Goal: Find specific page/section: Find specific page/section

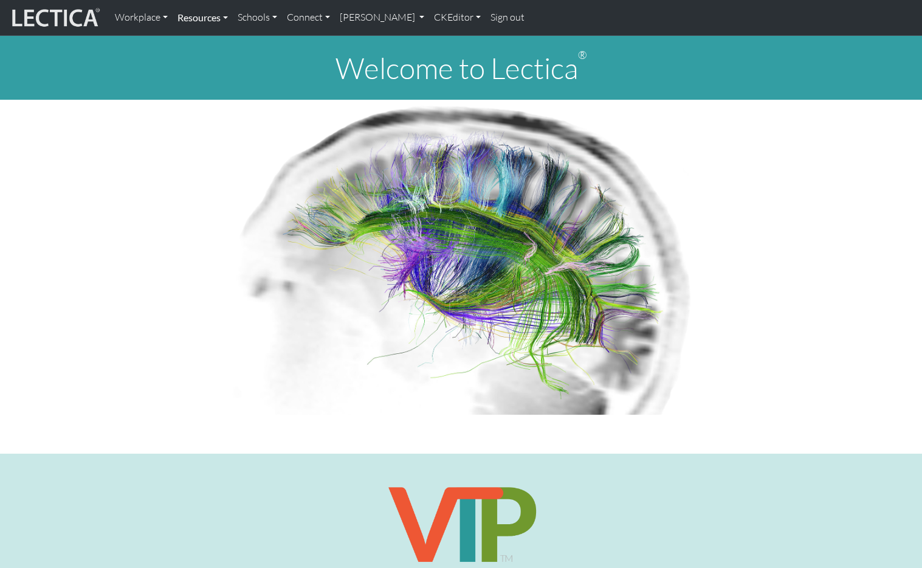
click at [193, 18] on link "Resources" at bounding box center [203, 18] width 60 height 26
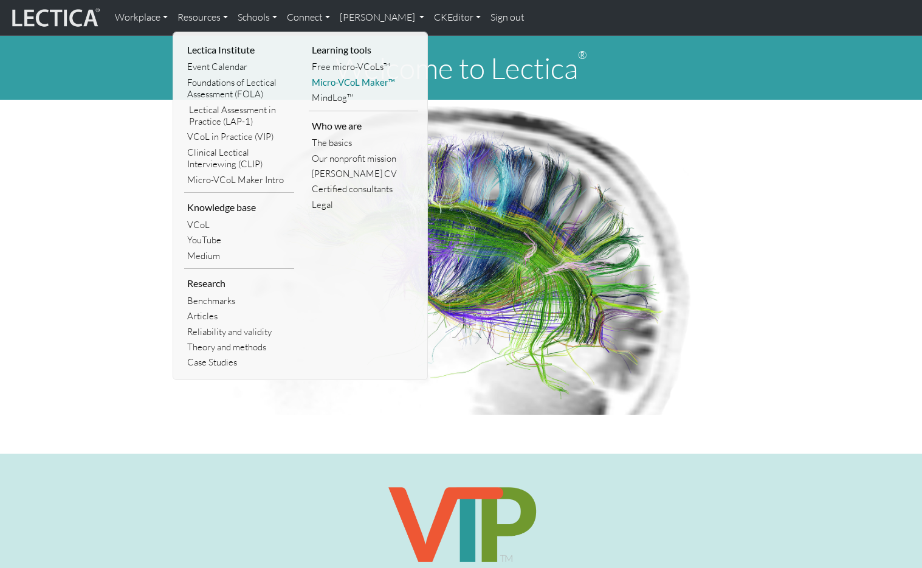
click at [341, 77] on link "Micro-VCoL Maker™" at bounding box center [364, 82] width 110 height 15
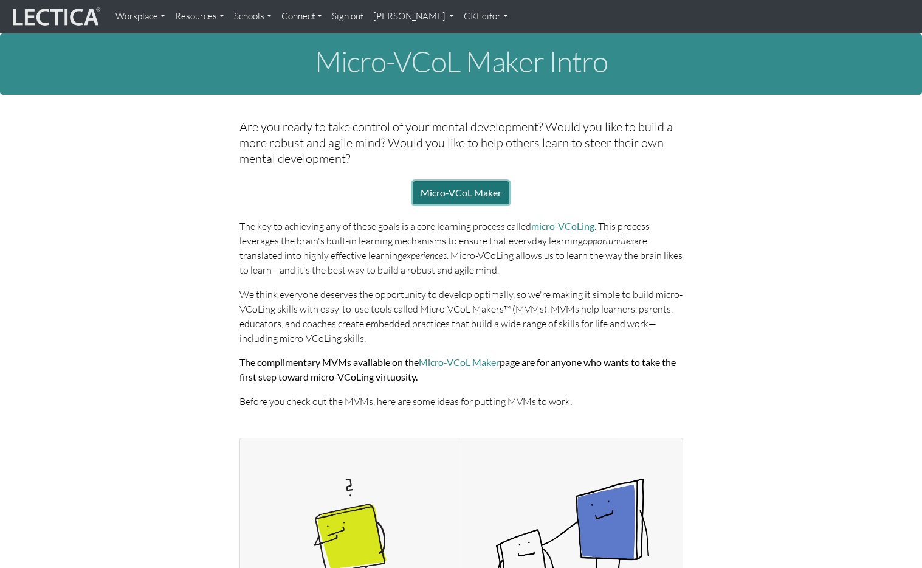
click at [461, 185] on link "Micro-VCoL Maker" at bounding box center [461, 192] width 97 height 23
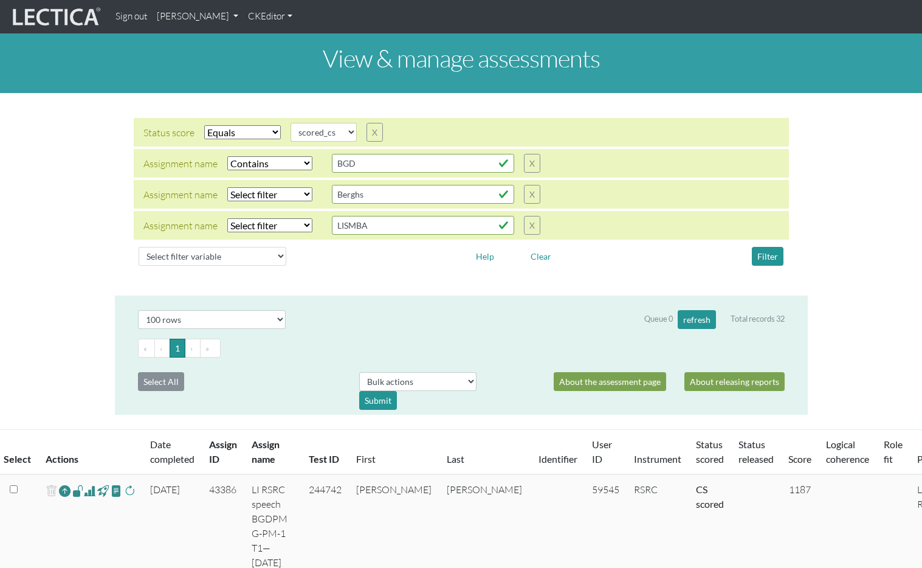
select select "scored_cs"
select select "icontains"
select select "100"
click at [253, 156] on select "Select filter Equals Does not equal Contains Does not contain Starts with Ends …" at bounding box center [269, 163] width 85 height 14
select select "not_iexact"
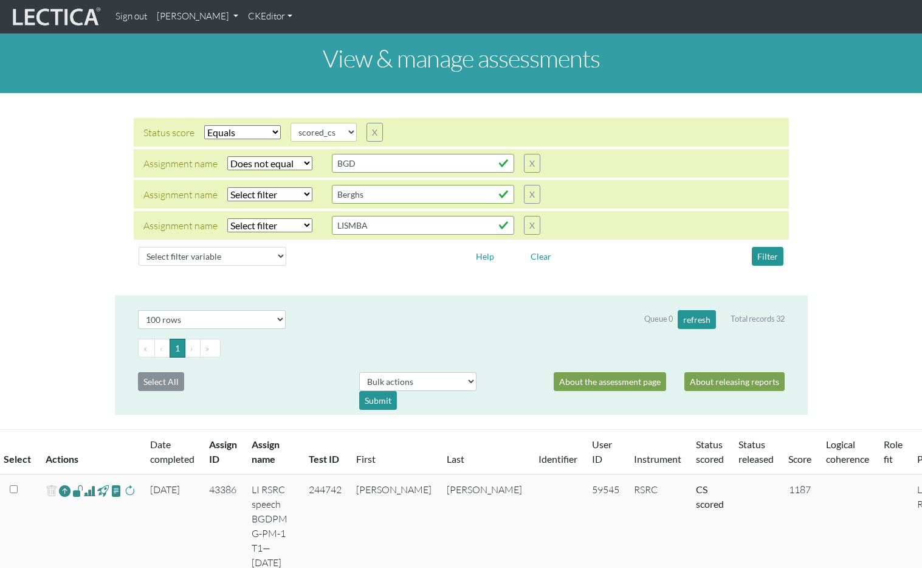
click at [227, 156] on select "Select filter Equals Does not equal Contains Does not contain Starts with Ends …" at bounding box center [269, 163] width 85 height 14
click at [256, 156] on select "Select filter Equals Does not equal Contains Does not contain Starts with Ends …" at bounding box center [269, 163] width 85 height 14
select select
click at [227, 156] on select "Select filter Equals Does not equal Contains Does not contain Starts with Ends …" at bounding box center [269, 163] width 85 height 14
click at [325, 123] on select "completed created finalized_cs finalized_ls finalized_ss scored_cs started unsc…" at bounding box center [324, 132] width 66 height 19
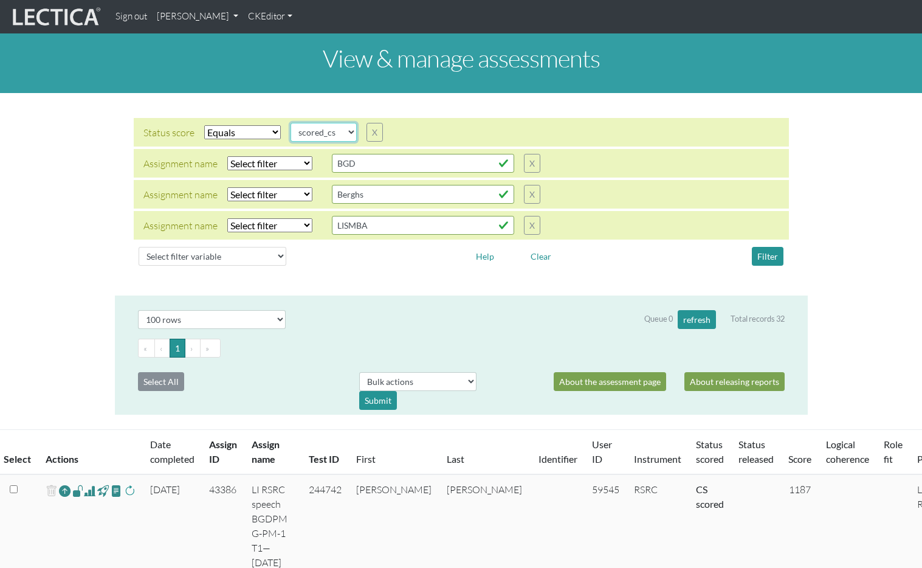
select select "completed"
click at [291, 123] on select "completed created finalized_cs finalized_ls finalized_ss scored_cs started unsc…" at bounding box center [324, 132] width 66 height 19
click at [764, 247] on button "Filter" at bounding box center [768, 256] width 32 height 19
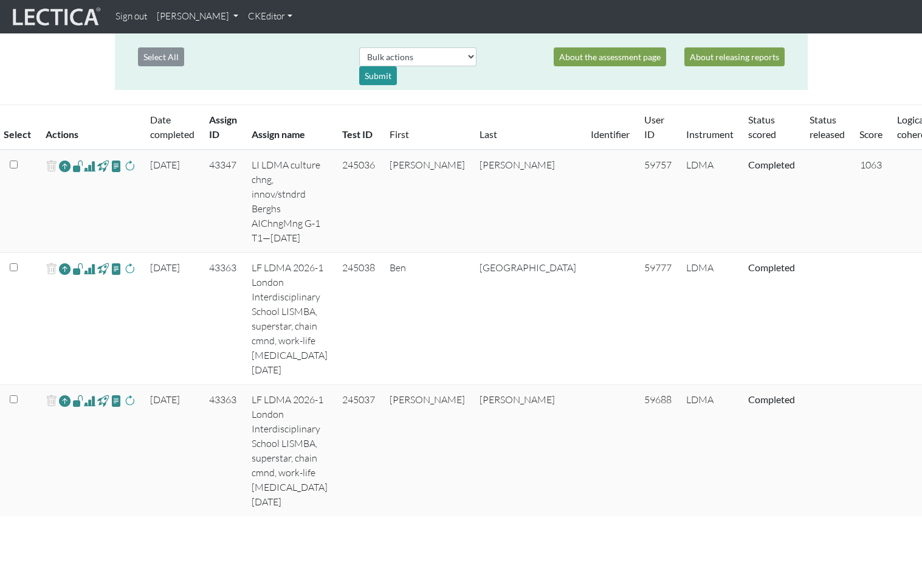
scroll to position [326, 0]
click at [84, 157] on span at bounding box center [90, 164] width 12 height 15
click at [85, 260] on span at bounding box center [90, 267] width 12 height 15
click at [86, 392] on span at bounding box center [90, 399] width 12 height 15
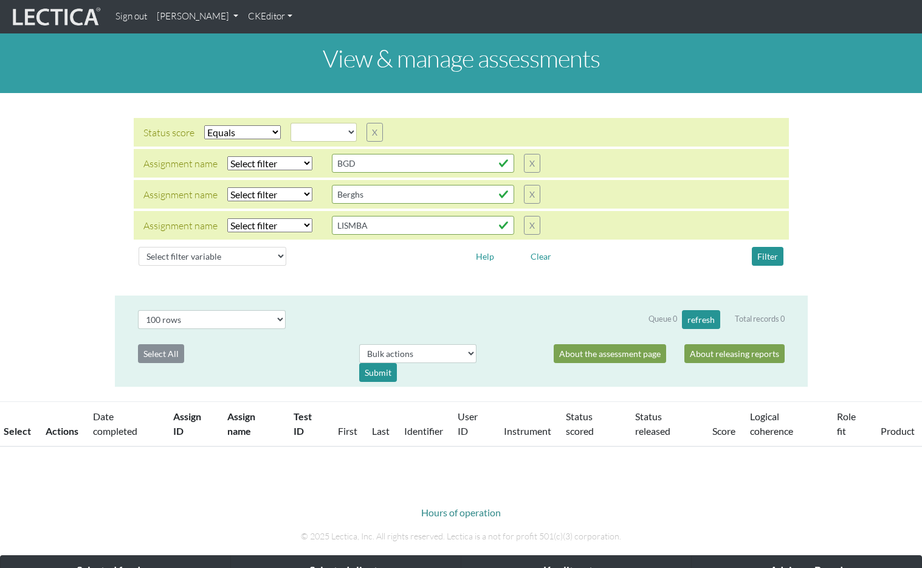
select select
select select "100"
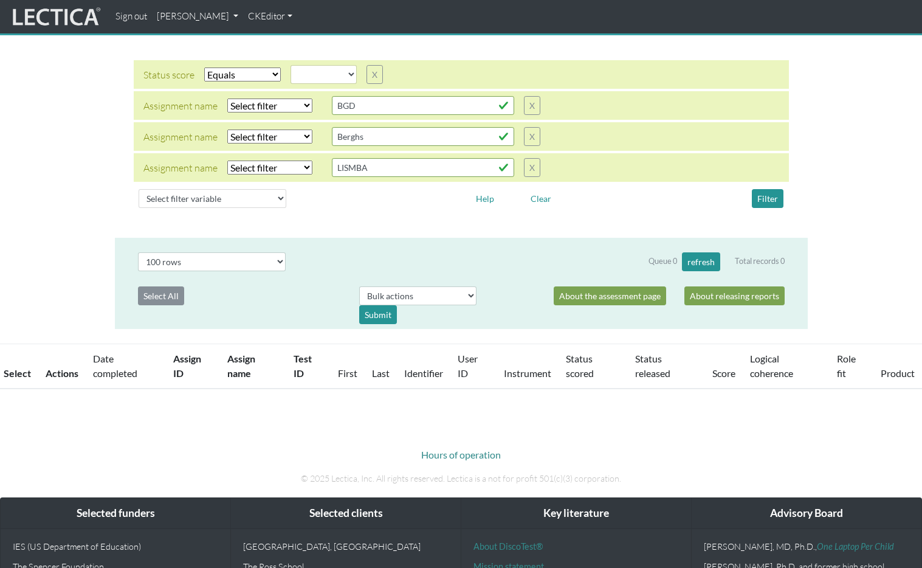
scroll to position [68, 0]
